Goal: Task Accomplishment & Management: Manage account settings

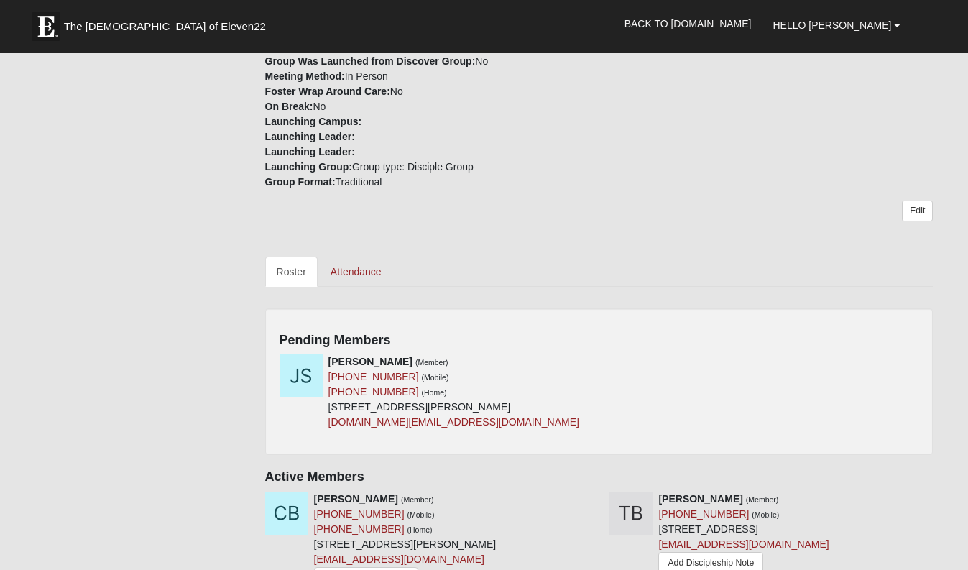
scroll to position [430, 0]
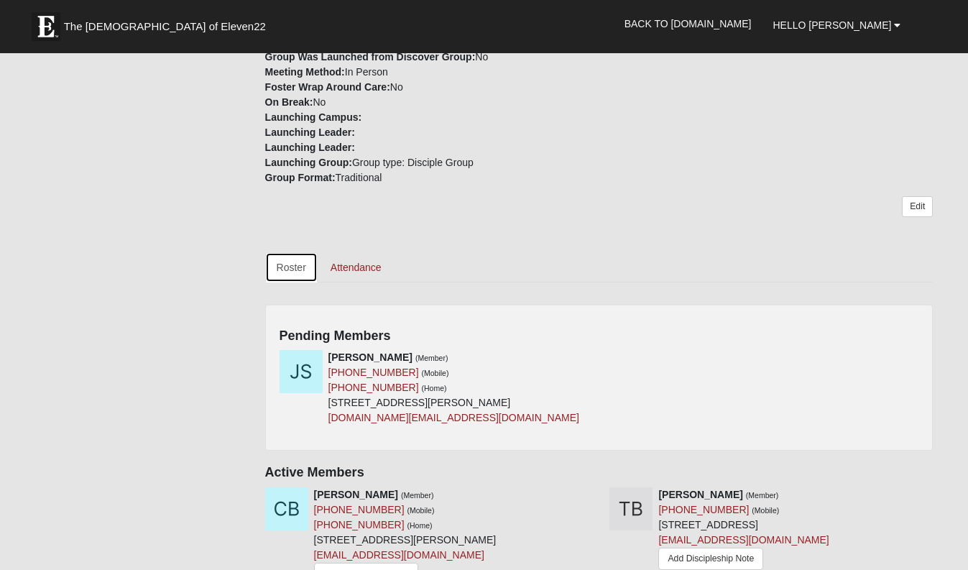
click at [282, 269] on link "Roster" at bounding box center [291, 267] width 52 height 30
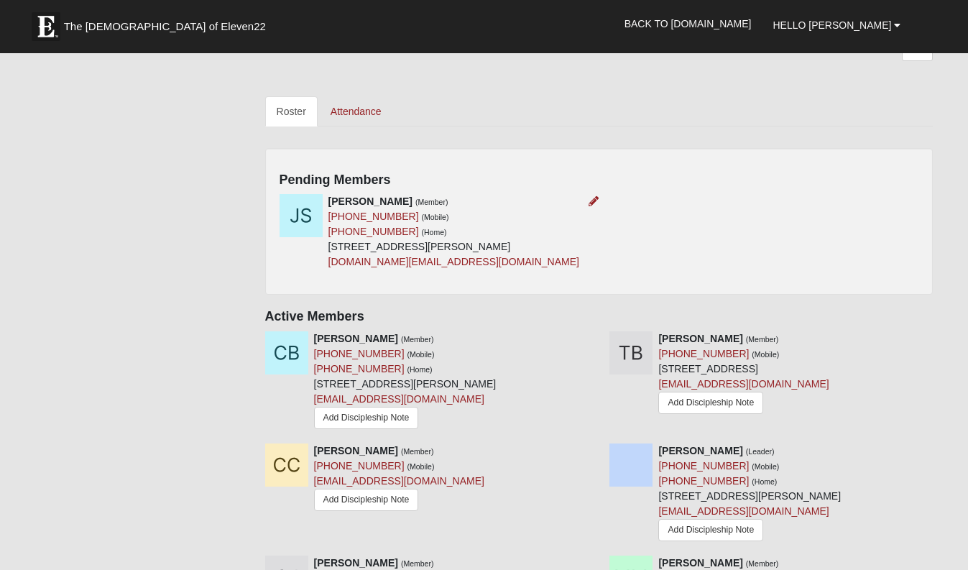
scroll to position [581, 0]
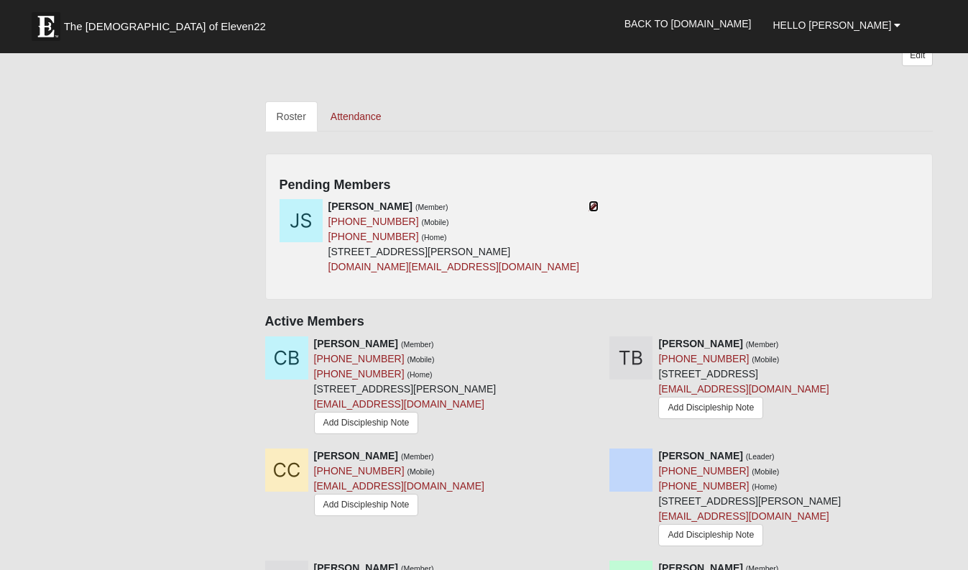
click at [595, 207] on icon at bounding box center [594, 206] width 10 height 10
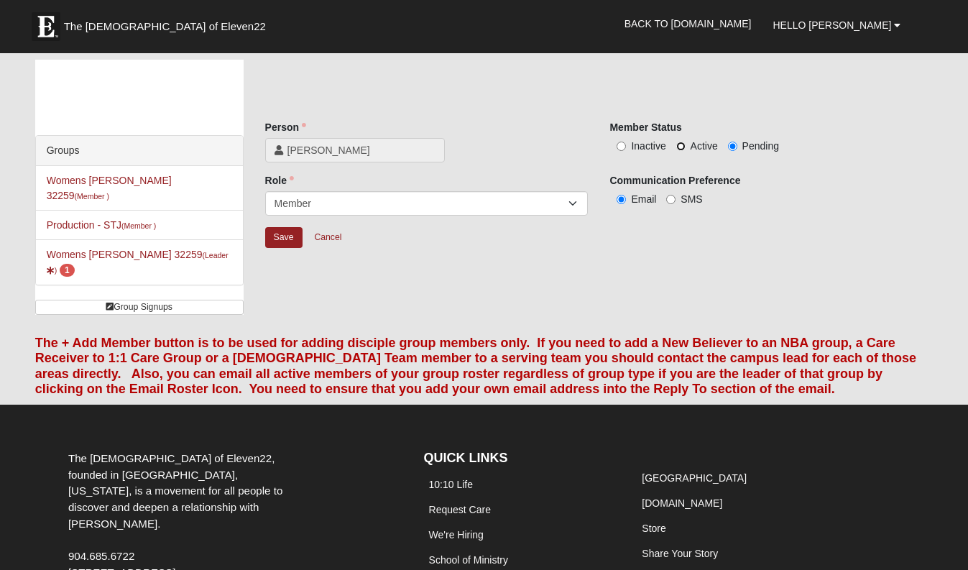
click at [682, 146] on input "Active" at bounding box center [680, 146] width 9 height 9
radio input "true"
click at [668, 200] on input "SMS" at bounding box center [670, 199] width 9 height 9
radio input "true"
click at [269, 240] on input "Save" at bounding box center [283, 237] width 37 height 21
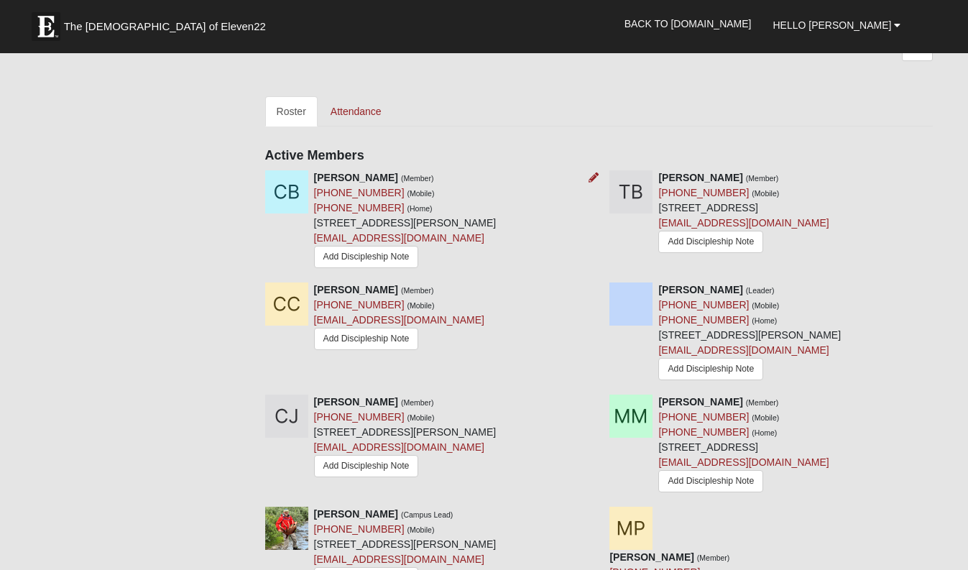
scroll to position [587, 0]
